Goal: Task Accomplishment & Management: Manage account settings

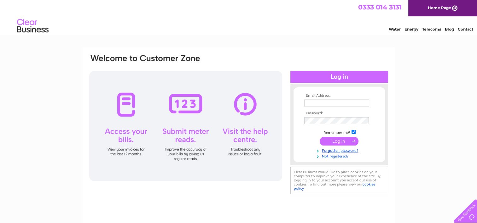
type input "dawn@themunchbox.com"
click at [334, 142] on input "submit" at bounding box center [339, 141] width 39 height 9
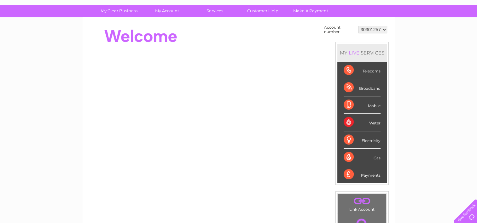
scroll to position [32, 0]
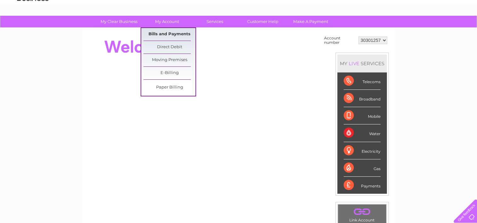
click at [175, 35] on link "Bills and Payments" at bounding box center [170, 34] width 52 height 13
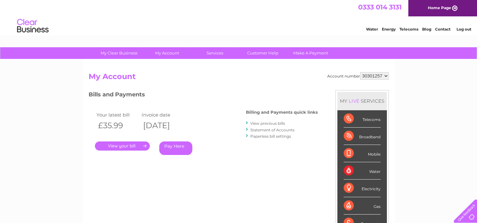
click at [121, 146] on link "." at bounding box center [122, 146] width 55 height 9
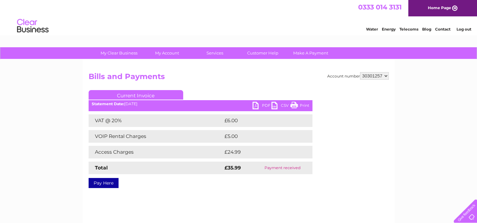
click at [262, 106] on link "PDF" at bounding box center [262, 106] width 19 height 9
